Goal: Task Accomplishment & Management: Complete application form

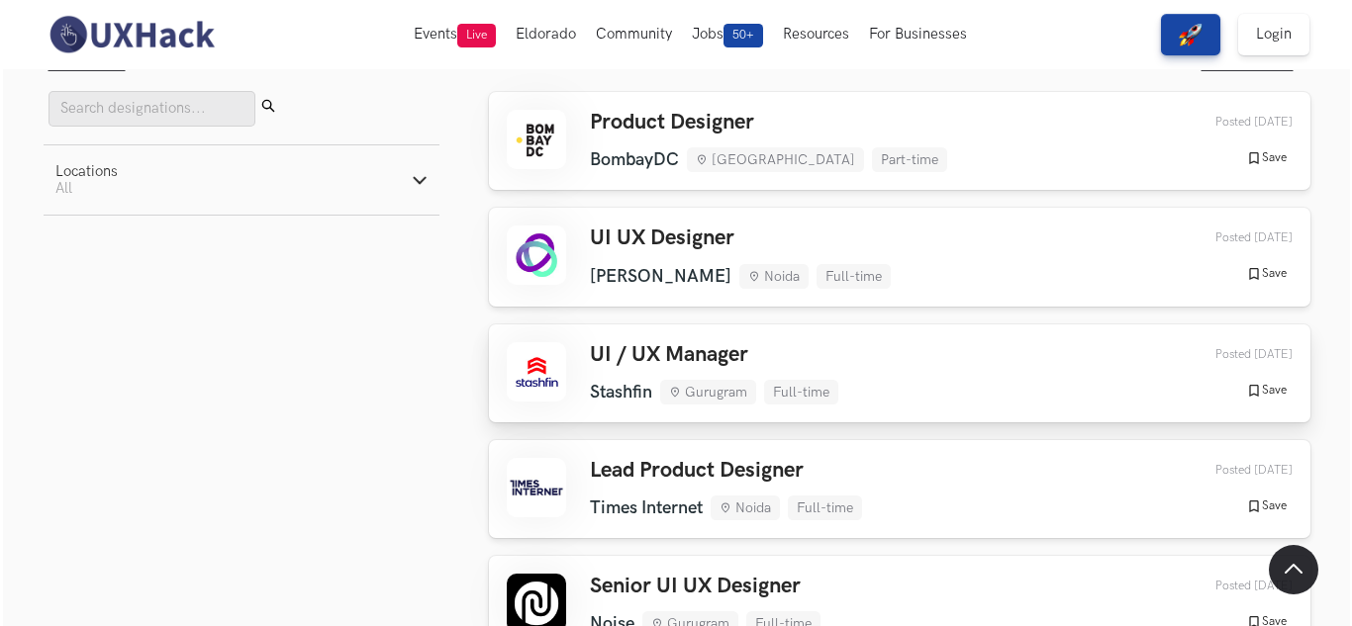
scroll to position [138, 0]
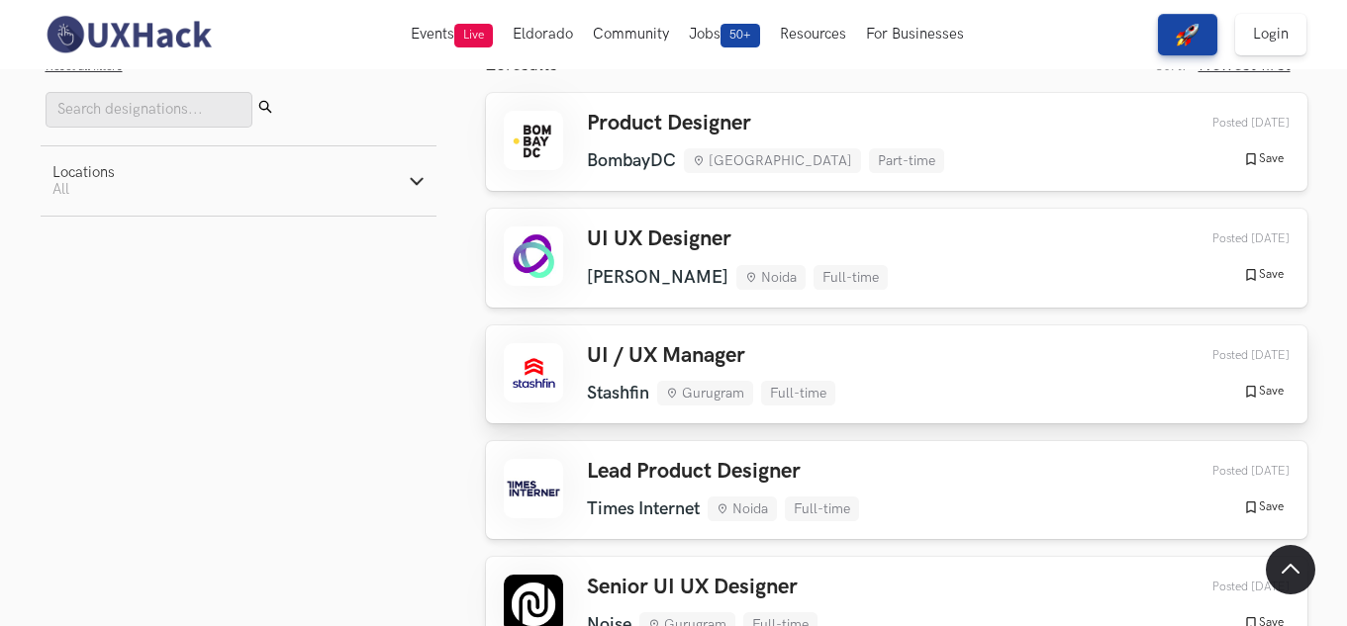
click at [708, 375] on div "UI / UX Manager Stashfin Gurugram Full-time Stashfin Gurugram Full-time 1 week …" at bounding box center [711, 374] width 248 height 62
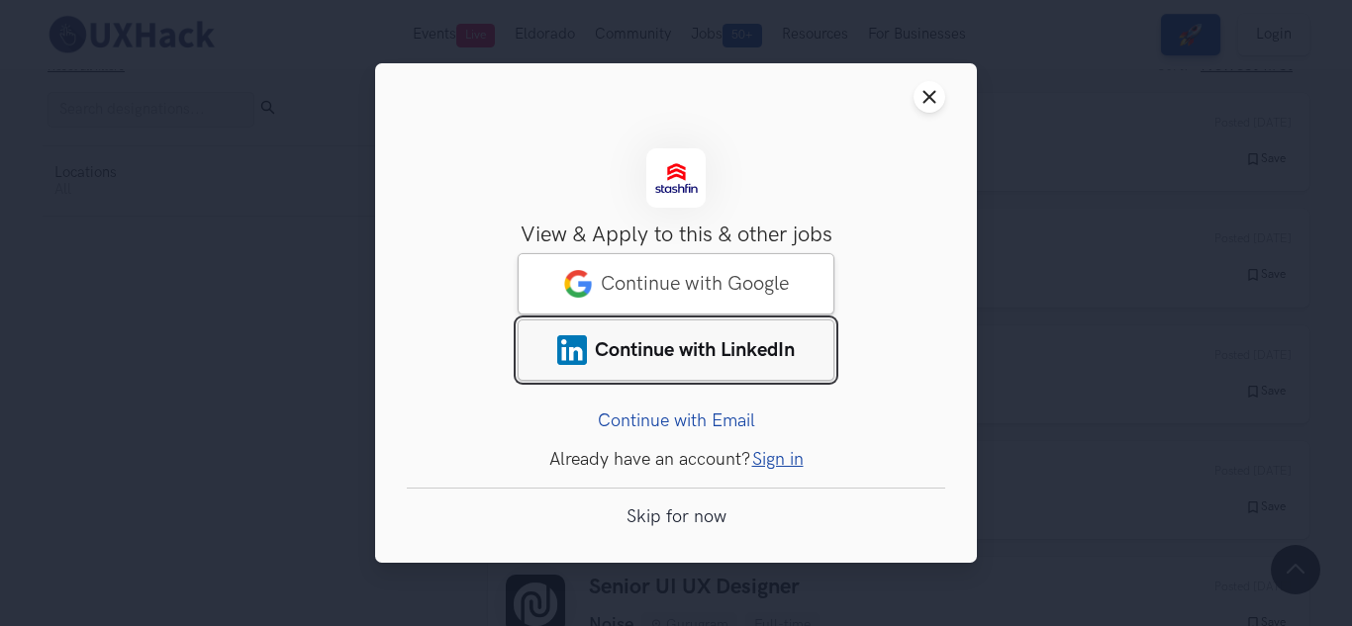
click at [709, 334] on link "Continue with LinkedIn" at bounding box center [675, 350] width 317 height 61
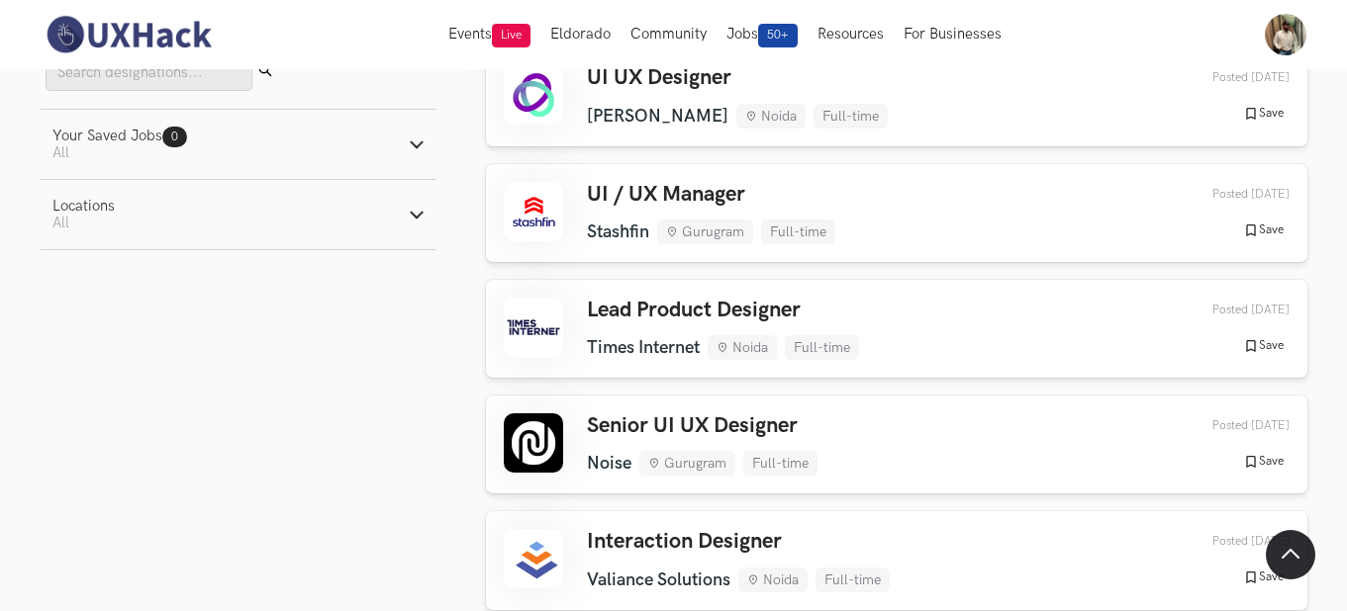
scroll to position [295, 0]
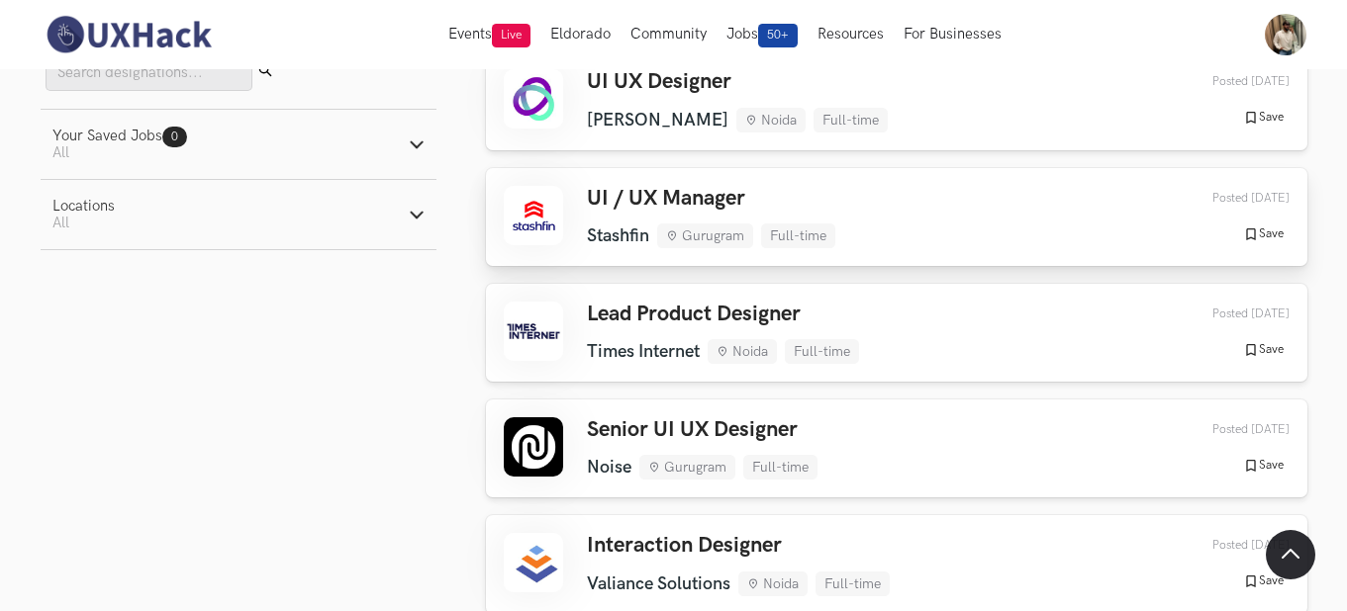
click at [735, 250] on link "UI / UX Manager Stashfin Gurugram Full-time Stashfin Gurugram Full-time [DATE] …" at bounding box center [896, 217] width 821 height 98
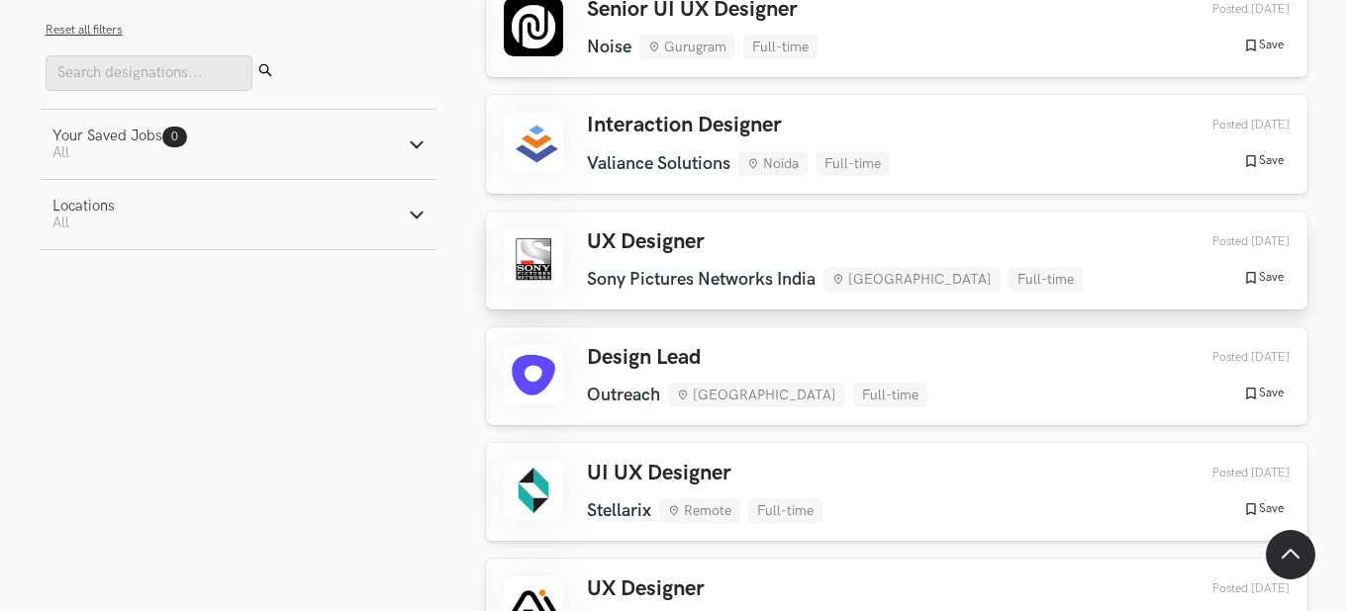
scroll to position [716, 0]
click at [754, 342] on link "Design Lead Outreach [GEOGRAPHIC_DATA] Full-time Outreach [GEOGRAPHIC_DATA] Ful…" at bounding box center [896, 376] width 821 height 98
click at [683, 241] on h3 "UX Designer" at bounding box center [835, 242] width 496 height 26
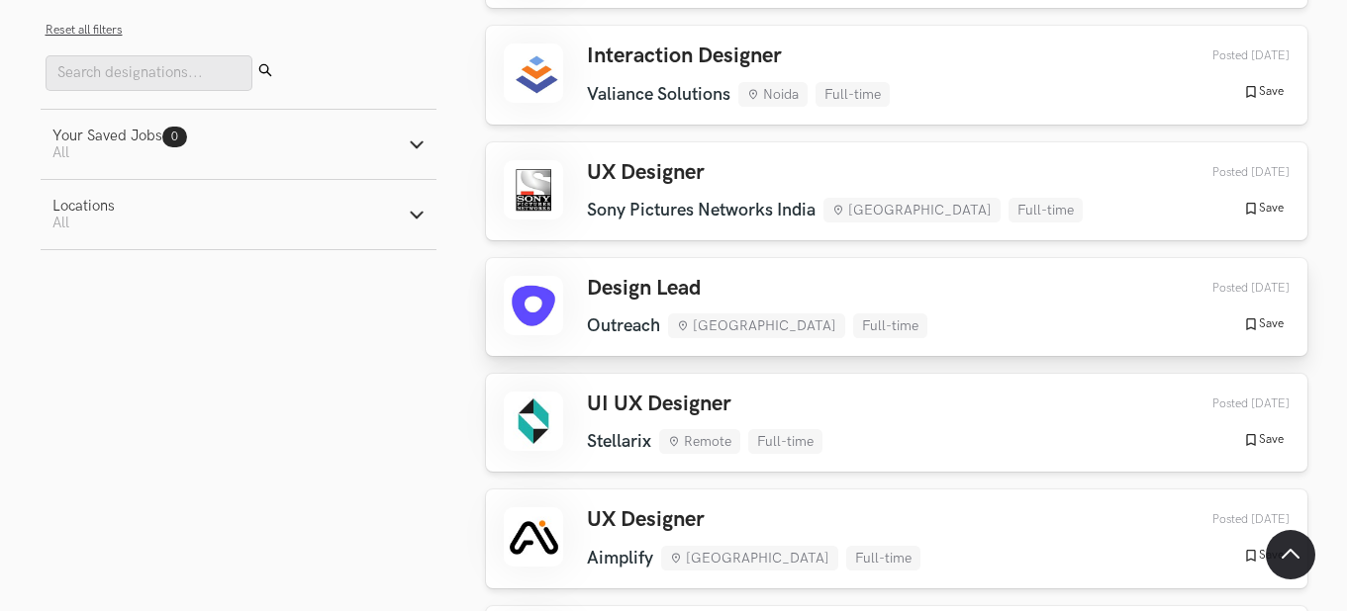
scroll to position [786, 0]
click at [843, 399] on div "UI UX Designer Stellarix Remote Full-time Stellarix Remote Full-time [DATE] Pos…" at bounding box center [897, 422] width 786 height 62
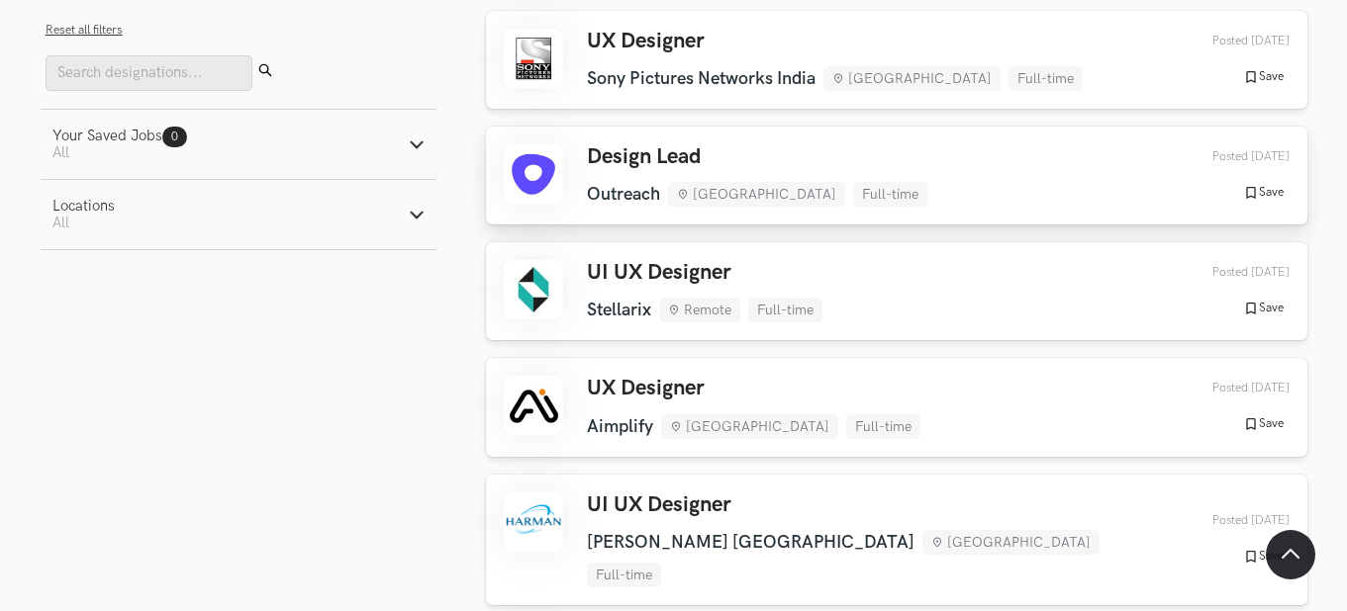
scroll to position [918, 0]
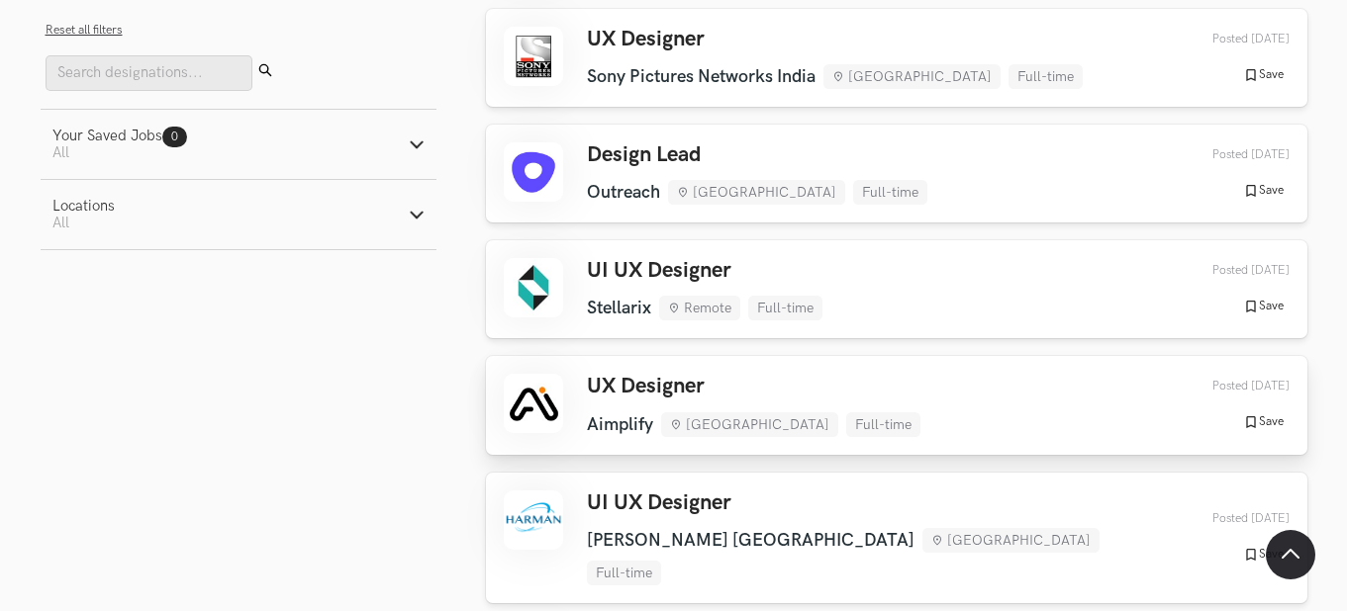
click at [755, 377] on h3 "UX Designer" at bounding box center [753, 387] width 333 height 26
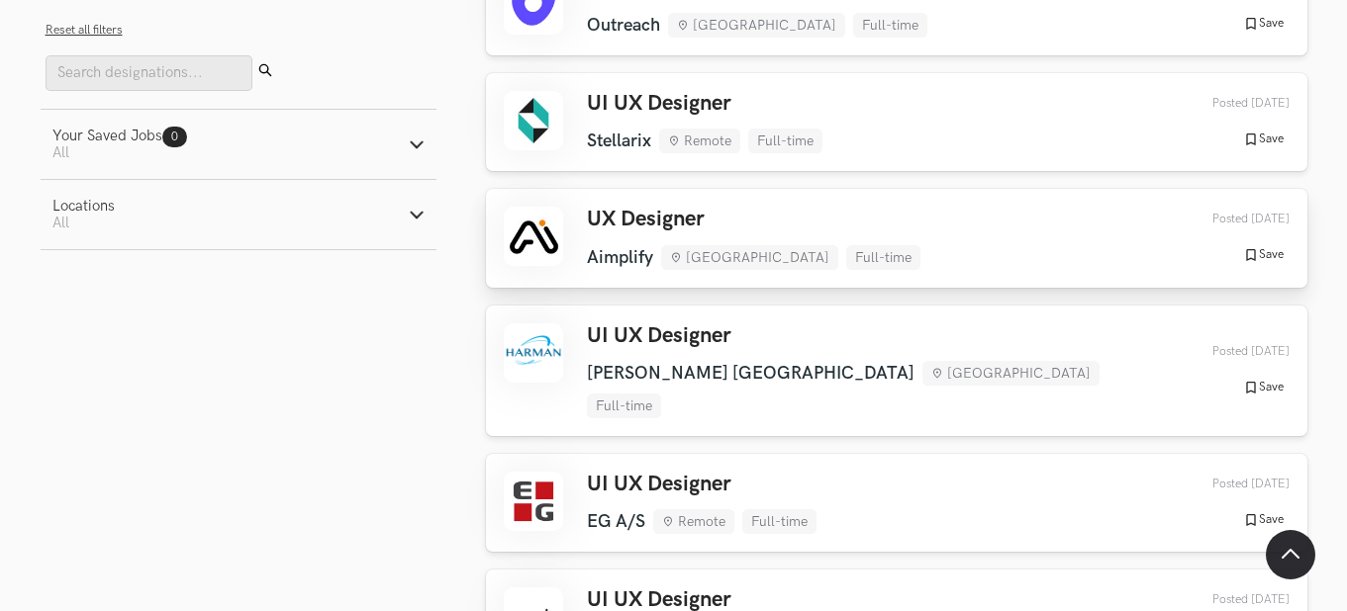
scroll to position [1089, 0]
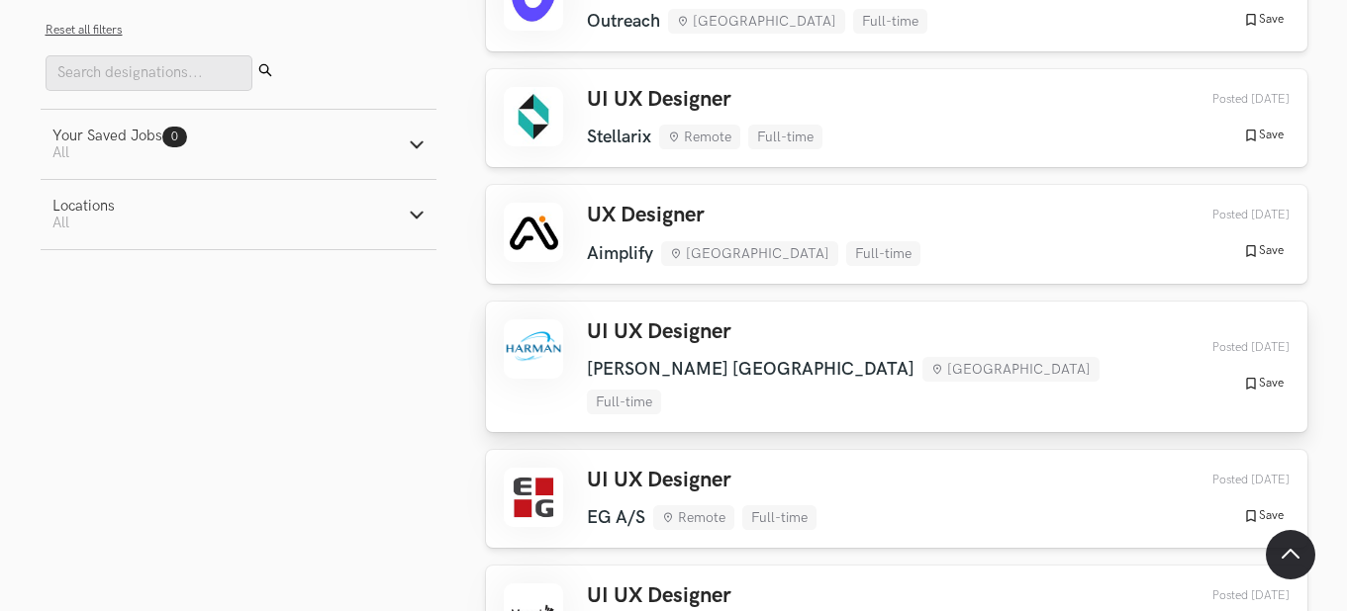
click at [604, 324] on h3 "UI UX Designer" at bounding box center [876, 333] width 579 height 26
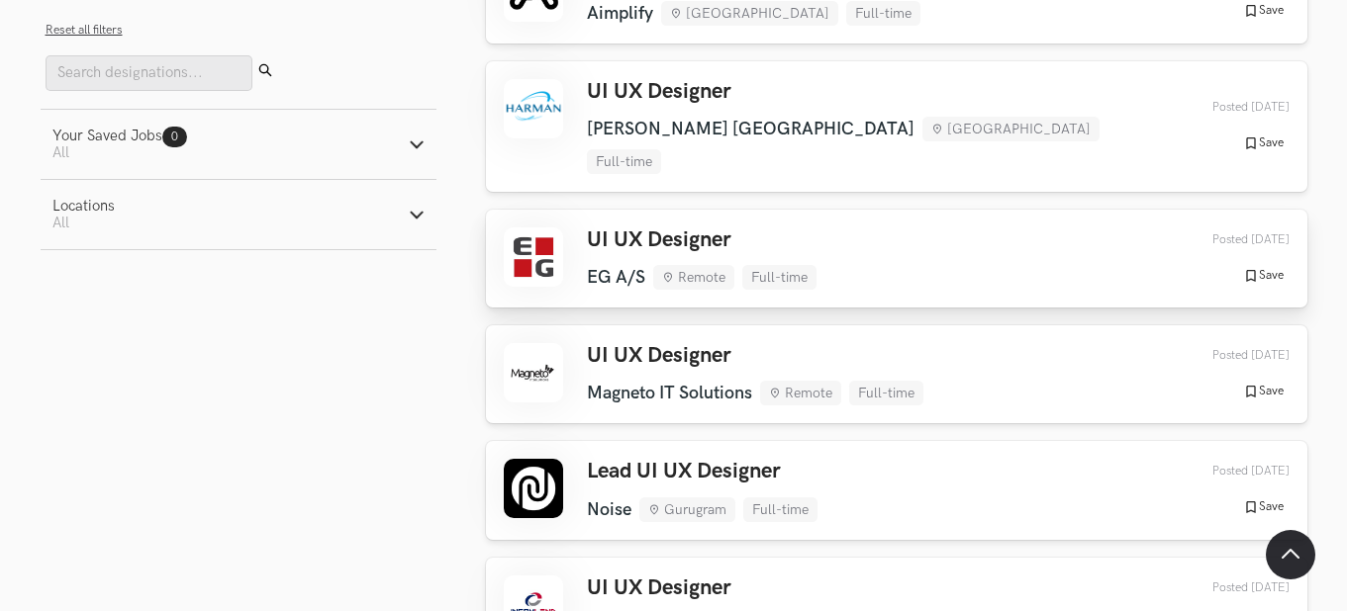
scroll to position [1335, 0]
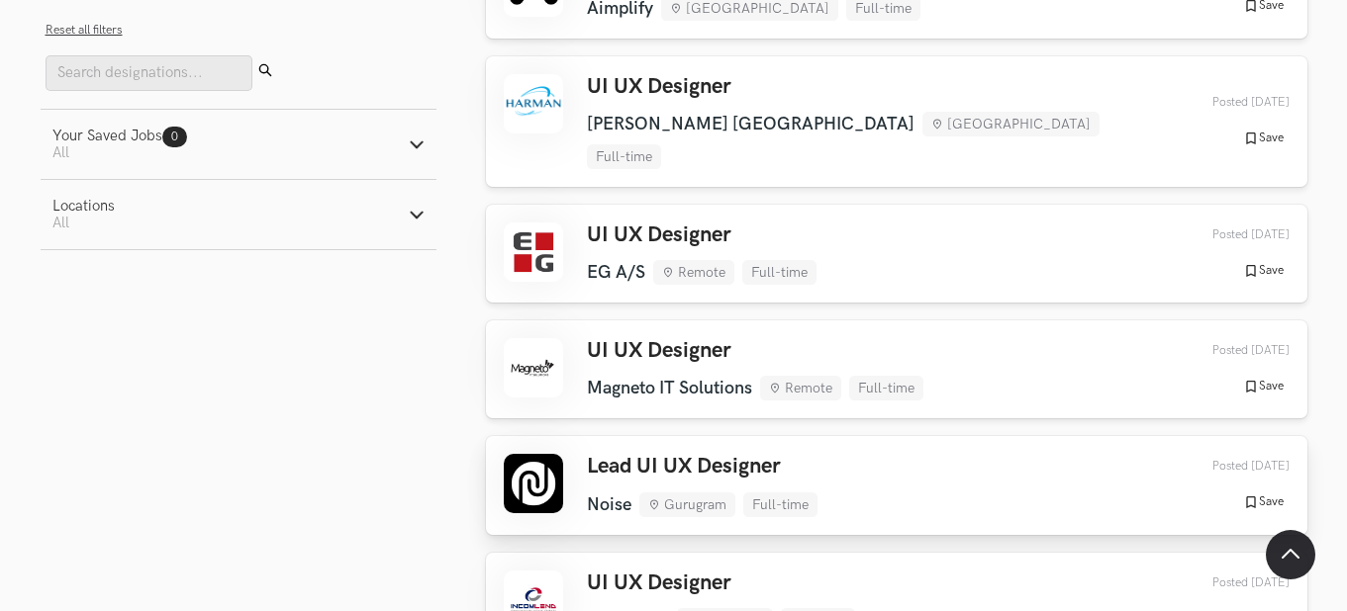
click at [853, 454] on div "Lead UI UX Designer Noise Gurugram Full-time Noise Gurugram Full-time [DATE] Po…" at bounding box center [897, 485] width 786 height 62
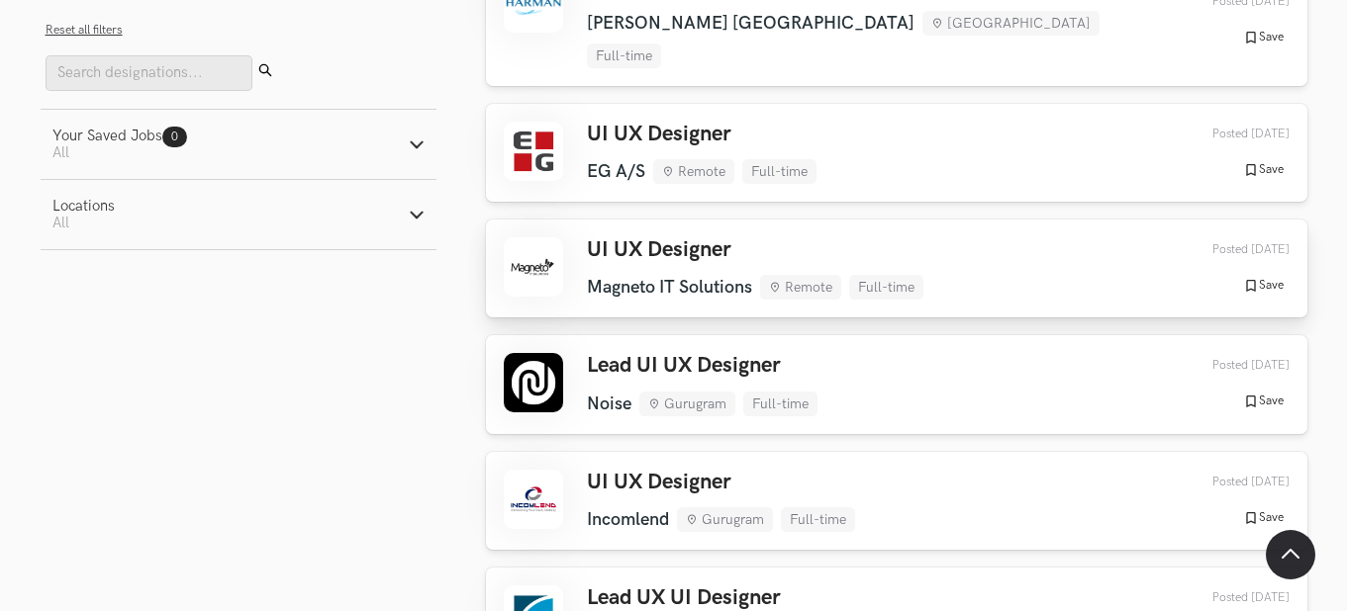
scroll to position [1437, 0]
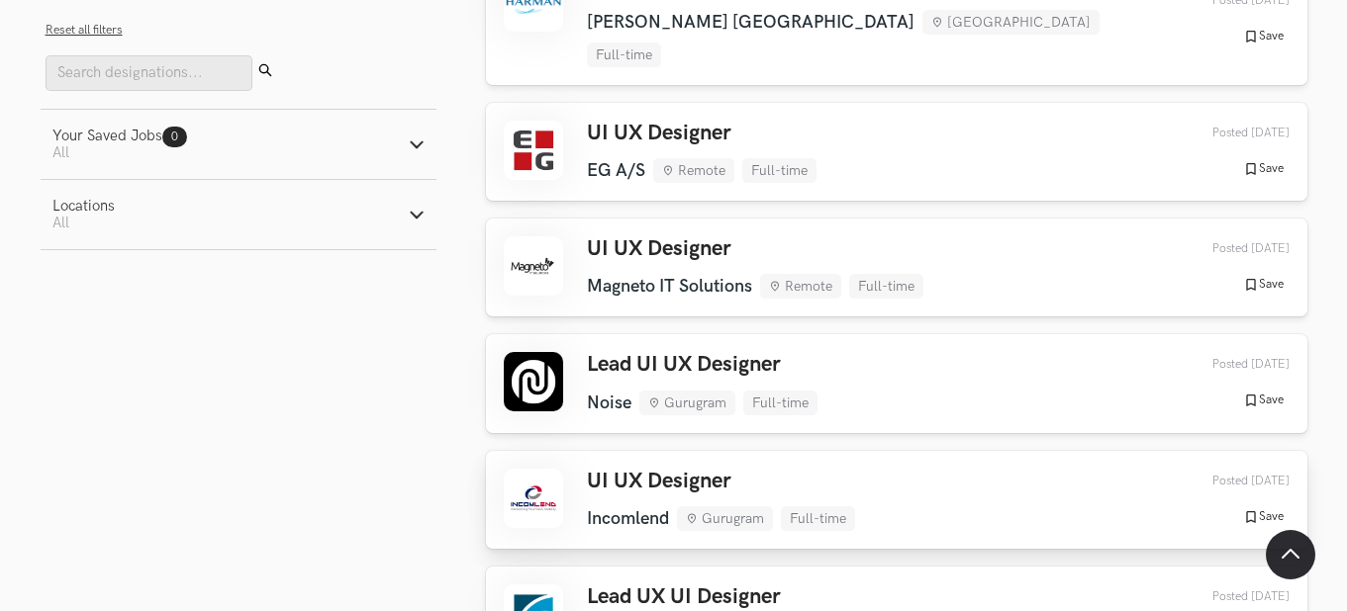
click at [753, 469] on div "UI UX Designer Incomlend Gurugram Full-time Incomlend Gurugram Full-time [DATE]" at bounding box center [721, 500] width 268 height 62
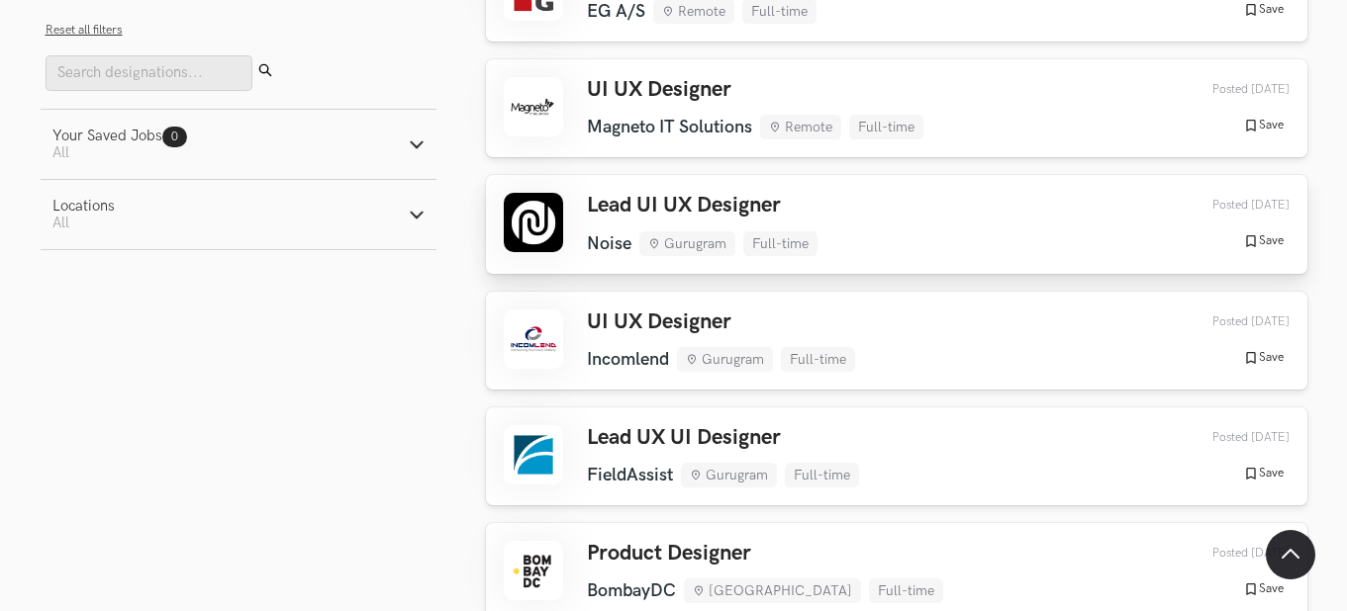
scroll to position [1597, 0]
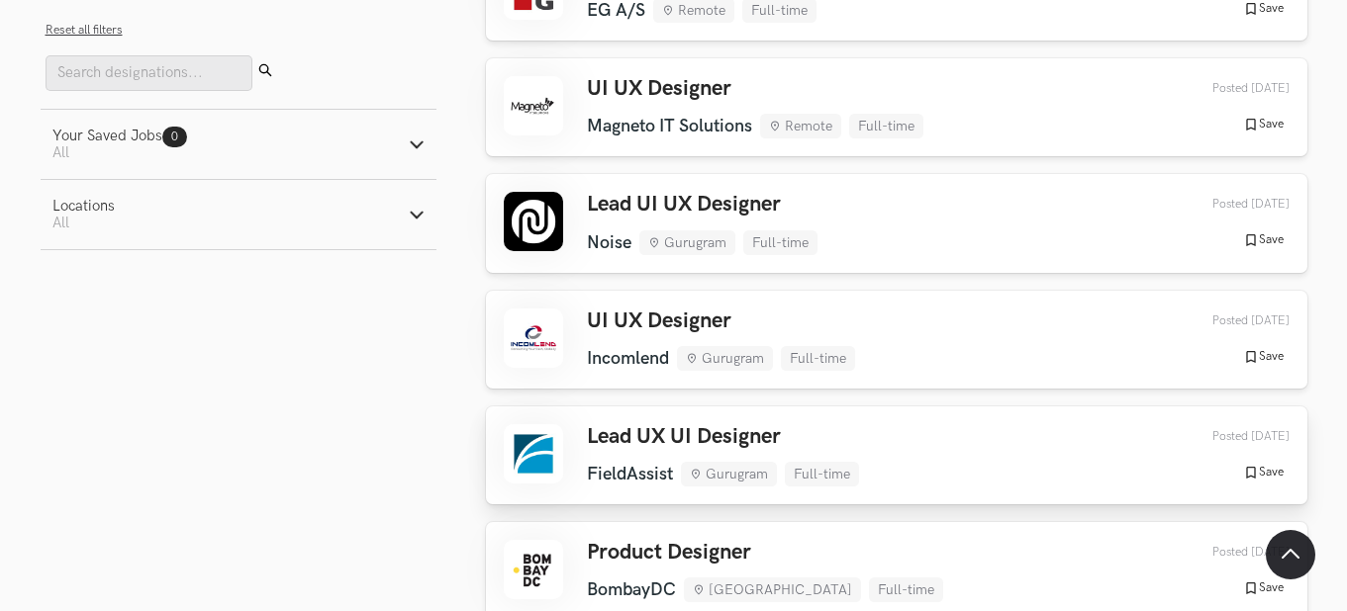
click at [712, 424] on h3 "Lead UX UI Designer" at bounding box center [723, 437] width 272 height 26
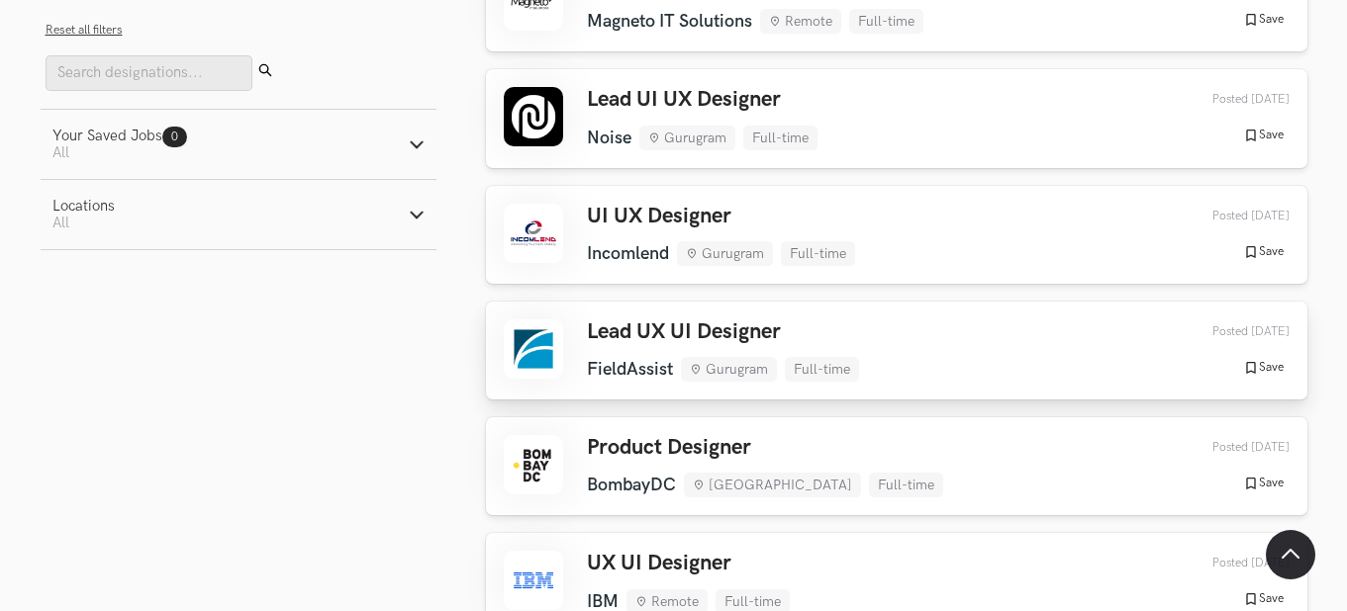
scroll to position [1707, 0]
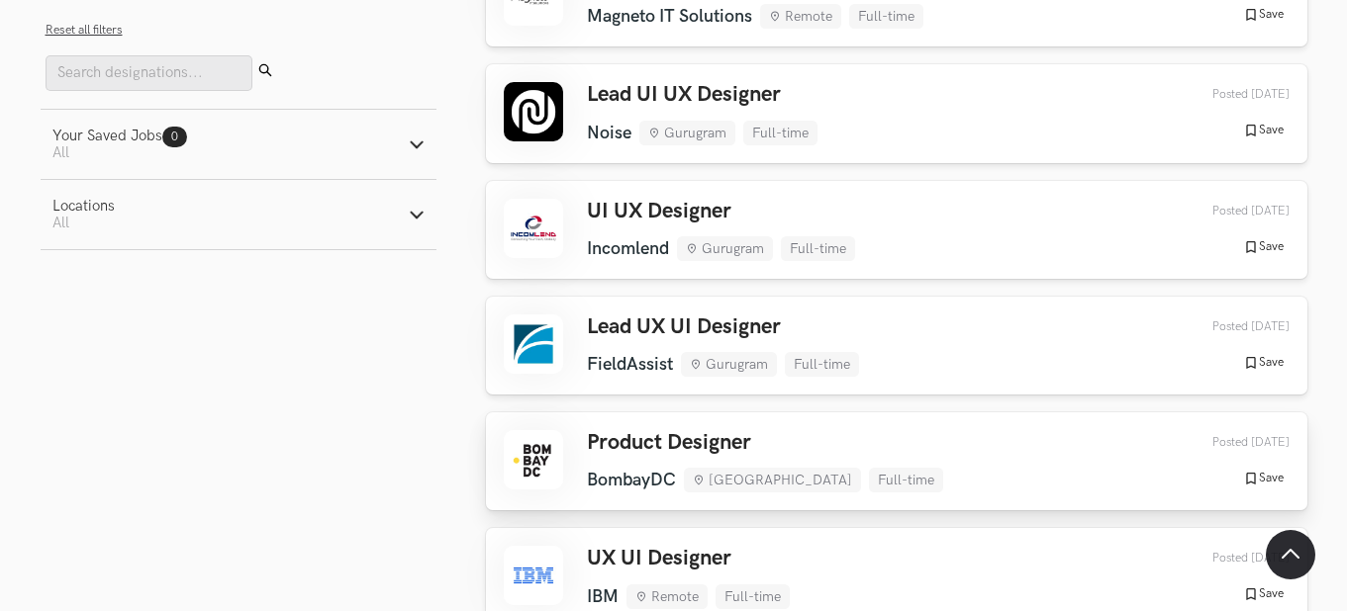
click at [883, 430] on div "Product Designer [GEOGRAPHIC_DATA] [GEOGRAPHIC_DATA] Full-time [GEOGRAPHIC_DATA…" at bounding box center [897, 461] width 786 height 62
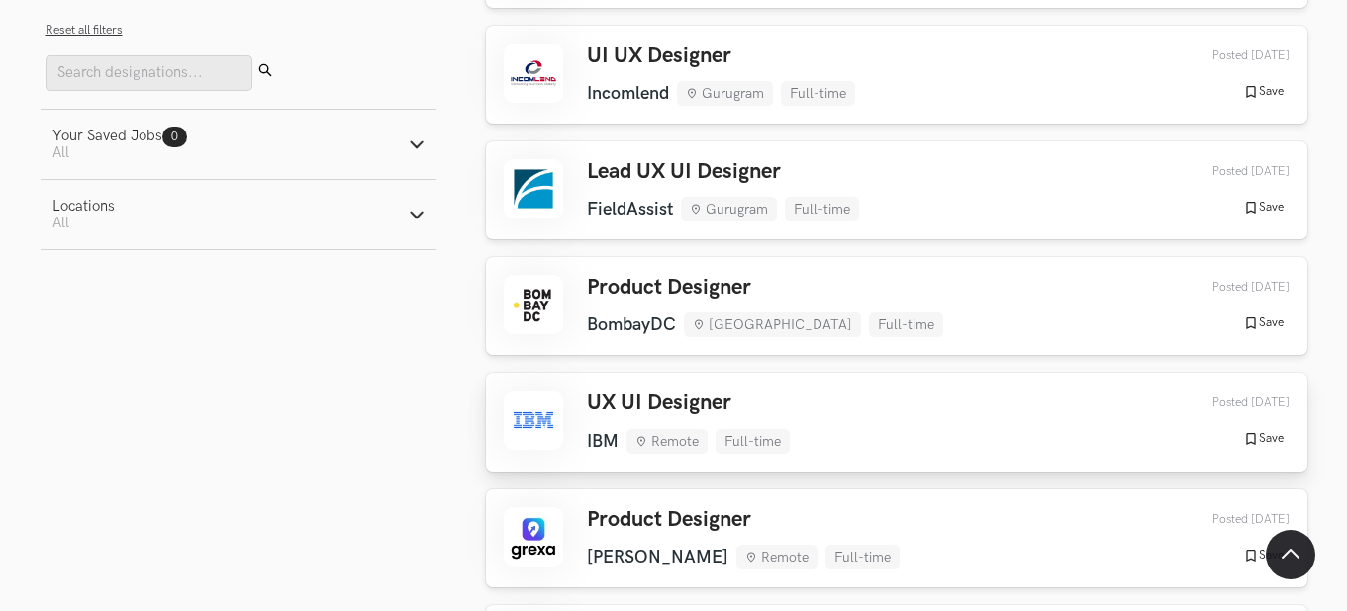
click at [930, 373] on link "UX UI Designer IBM Remote Full-time IBM Remote Full-time [DATE] Posted [DATE] S…" at bounding box center [896, 422] width 821 height 98
